Goal: Task Accomplishment & Management: Complete application form

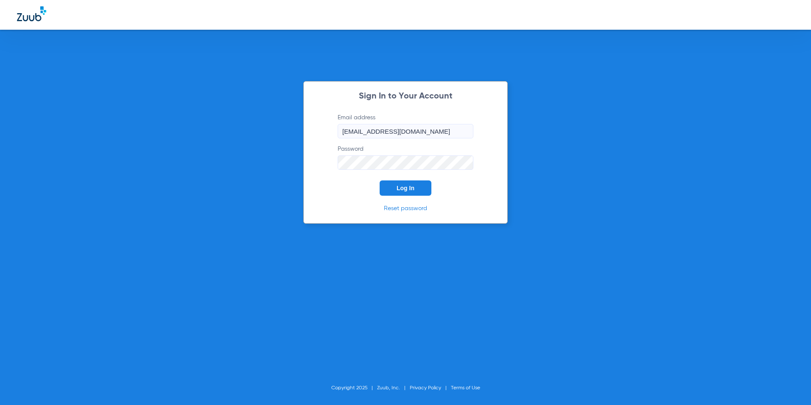
click at [397, 192] on button "Log In" at bounding box center [406, 187] width 52 height 15
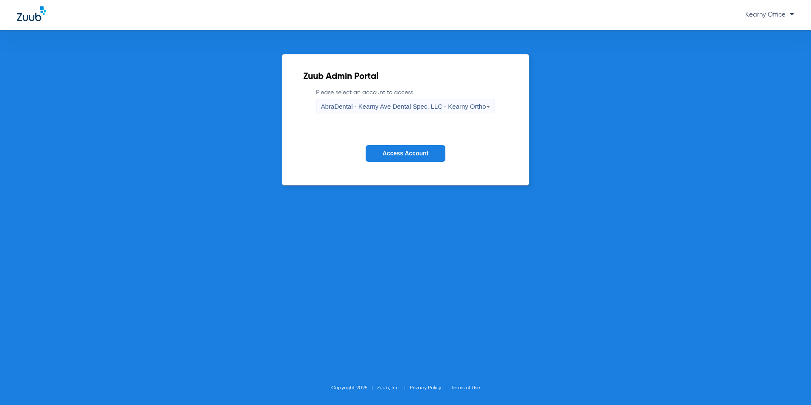
drag, startPoint x: 452, startPoint y: 104, endPoint x: 452, endPoint y: 108, distance: 4.7
click at [452, 105] on span "AbraDental - Kearny Ave Dental Spec, LLC - Kearny Ortho" at bounding box center [403, 106] width 165 height 7
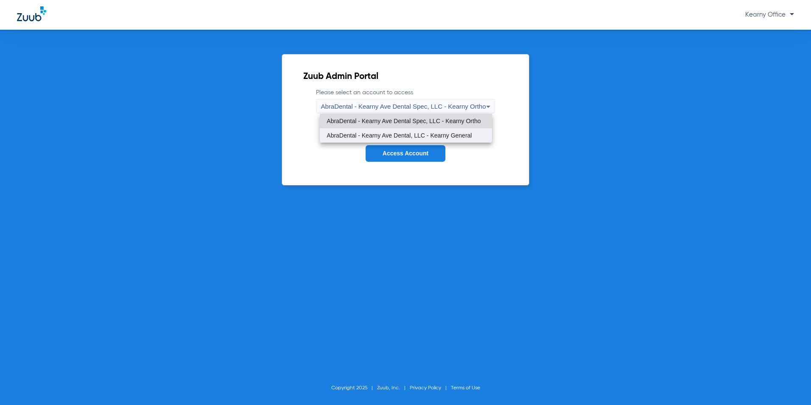
click at [448, 132] on span "AbraDental - Kearny Ave Dental, LLC - Kearny General" at bounding box center [399, 135] width 145 height 6
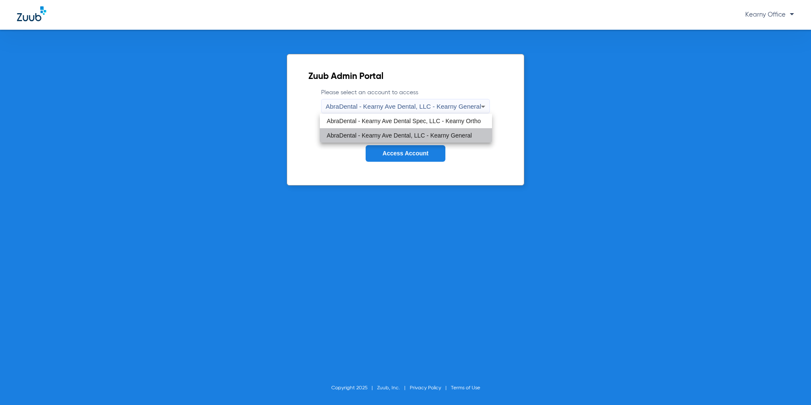
drag, startPoint x: 438, startPoint y: 147, endPoint x: 415, endPoint y: 156, distance: 25.5
click at [435, 151] on button "Access Account" at bounding box center [406, 153] width 80 height 17
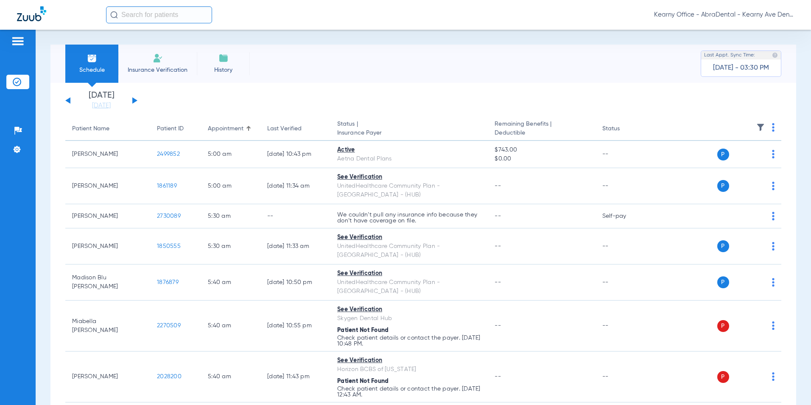
drag, startPoint x: 143, startPoint y: 53, endPoint x: 14, endPoint y: 190, distance: 188.2
click at [141, 54] on li "Insurance Verification" at bounding box center [157, 64] width 79 height 38
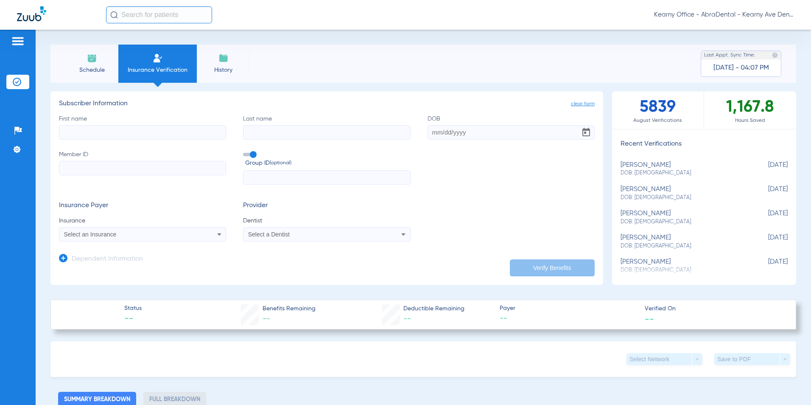
click at [321, 238] on div "Select a Dentist" at bounding box center [327, 234] width 166 height 10
type input "[PERSON_NAME]"
click at [272, 266] on span "[PERSON_NAME]" at bounding box center [274, 264] width 50 height 7
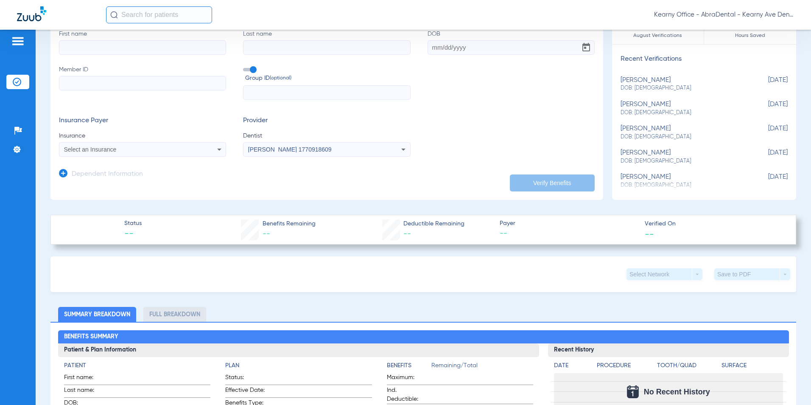
click at [88, 86] on input "Member ID" at bounding box center [142, 83] width 167 height 14
paste input "965392722"
type input "965392722"
click at [293, 101] on form "First name Last name DOB Member ID 965392722 Group ID (optional) Insurance Paye…" at bounding box center [327, 93] width 536 height 127
click at [291, 94] on input "text" at bounding box center [326, 92] width 167 height 14
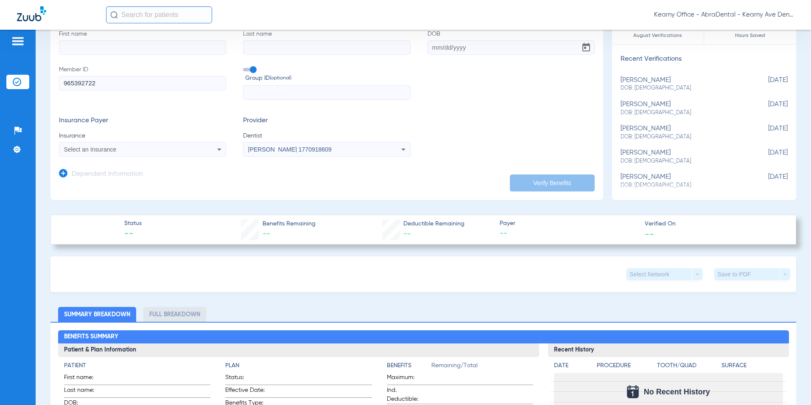
paste input "0901314000"
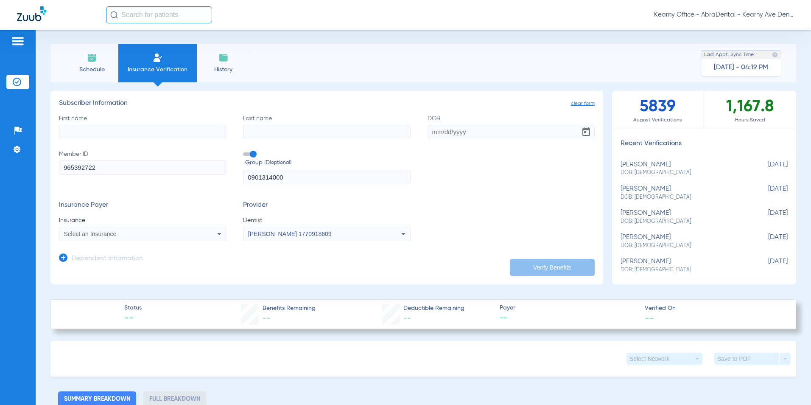
scroll to position [0, 0]
type input "0901314000"
click at [107, 130] on input "First name" at bounding box center [142, 132] width 167 height 14
paste input "FRANCISCO"
type input "FRANCISCO"
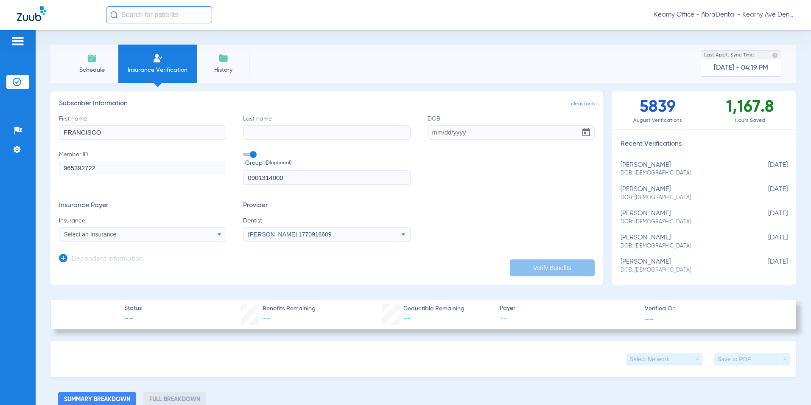
click at [257, 127] on input "Last name" at bounding box center [326, 132] width 167 height 14
paste input "[PERSON_NAME]"
type input "[PERSON_NAME]"
click at [440, 134] on input "DOB" at bounding box center [511, 132] width 167 height 14
paste input "[DATE]"
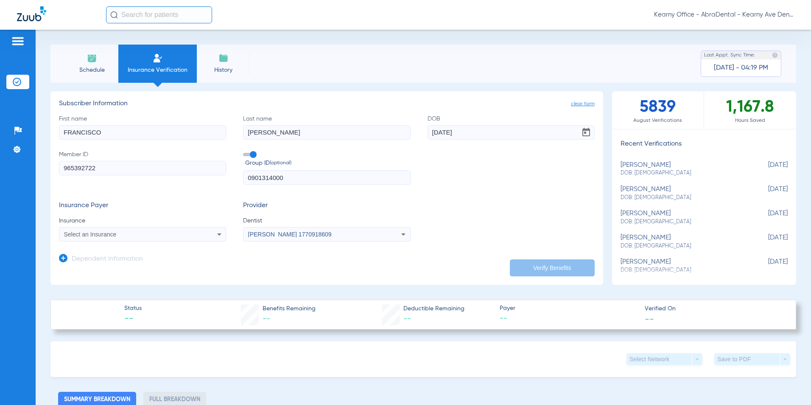
type input "[DATE]"
click at [130, 236] on div "Select an Insurance" at bounding box center [127, 234] width 126 height 6
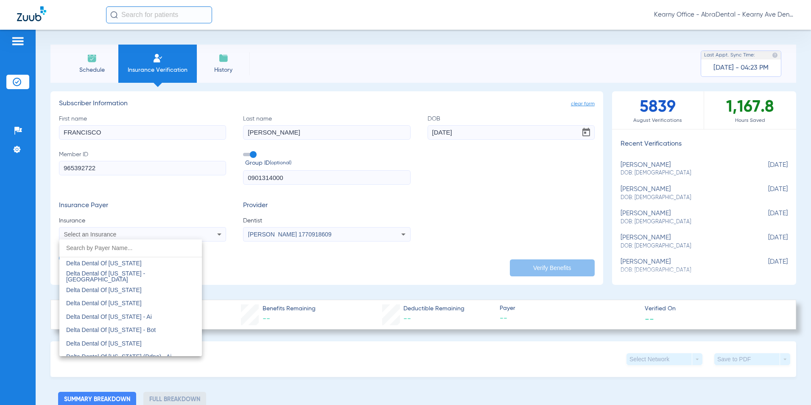
scroll to position [2249, 0]
click at [115, 301] on span "Delta Dental Of [US_STATE]" at bounding box center [104, 300] width 76 height 7
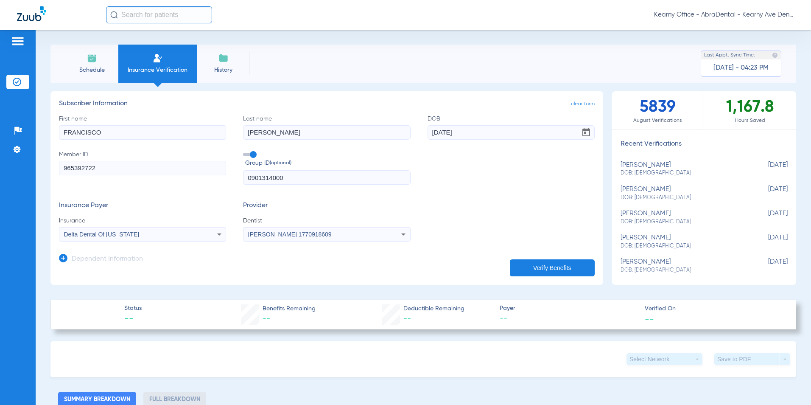
click at [541, 266] on button "Verify Benefits" at bounding box center [552, 267] width 85 height 17
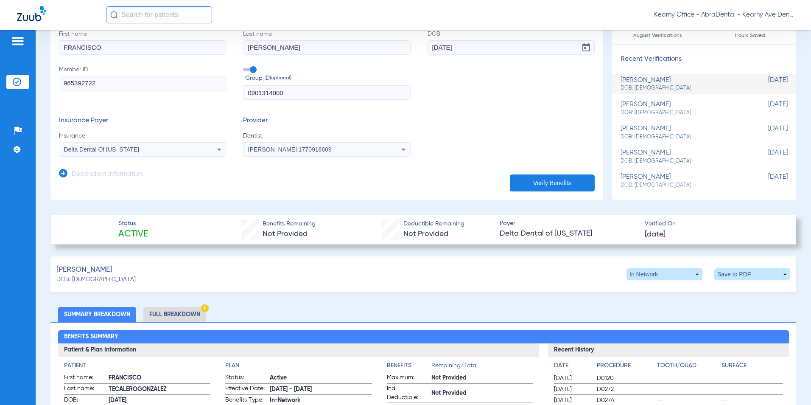
scroll to position [170, 0]
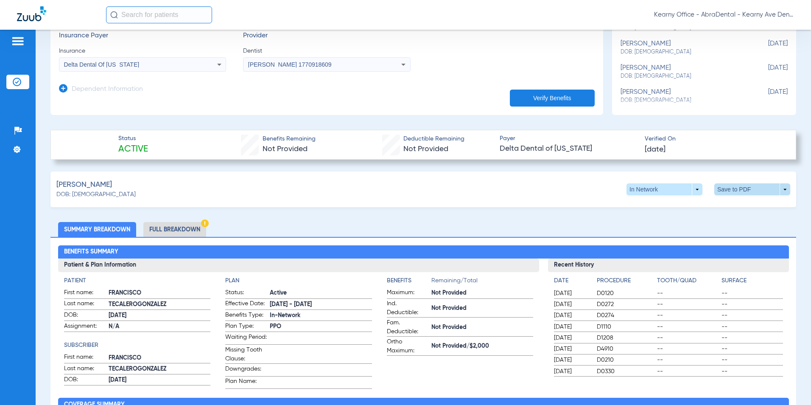
click at [734, 186] on span at bounding box center [753, 189] width 76 height 12
click at [687, 207] on span "Save to PDF" at bounding box center [683, 205] width 34 height 6
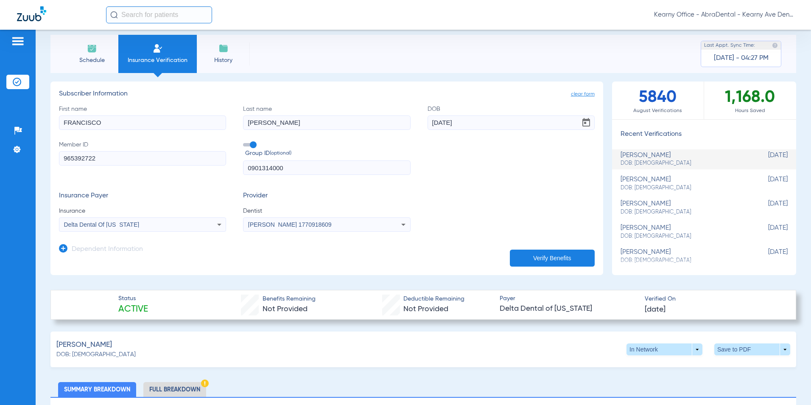
scroll to position [0, 0]
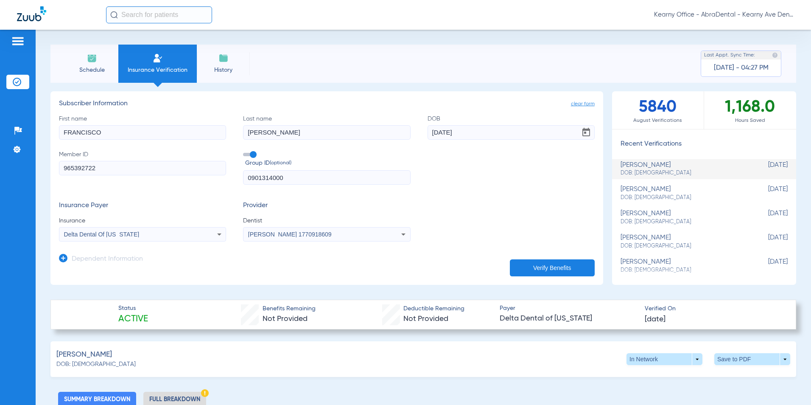
drag, startPoint x: 405, startPoint y: 89, endPoint x: 364, endPoint y: 107, distance: 44.9
